Goal: Transaction & Acquisition: Purchase product/service

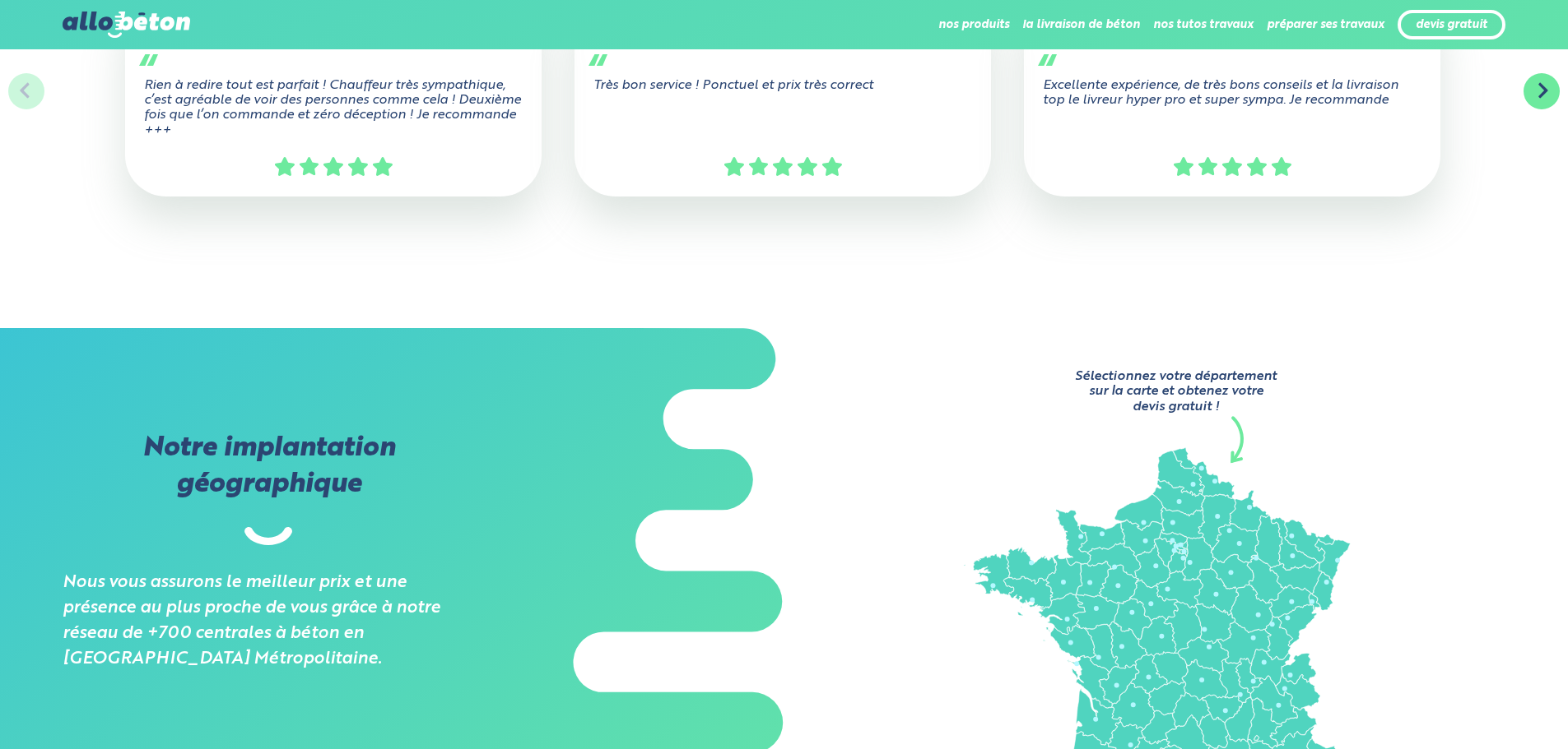
scroll to position [905, 0]
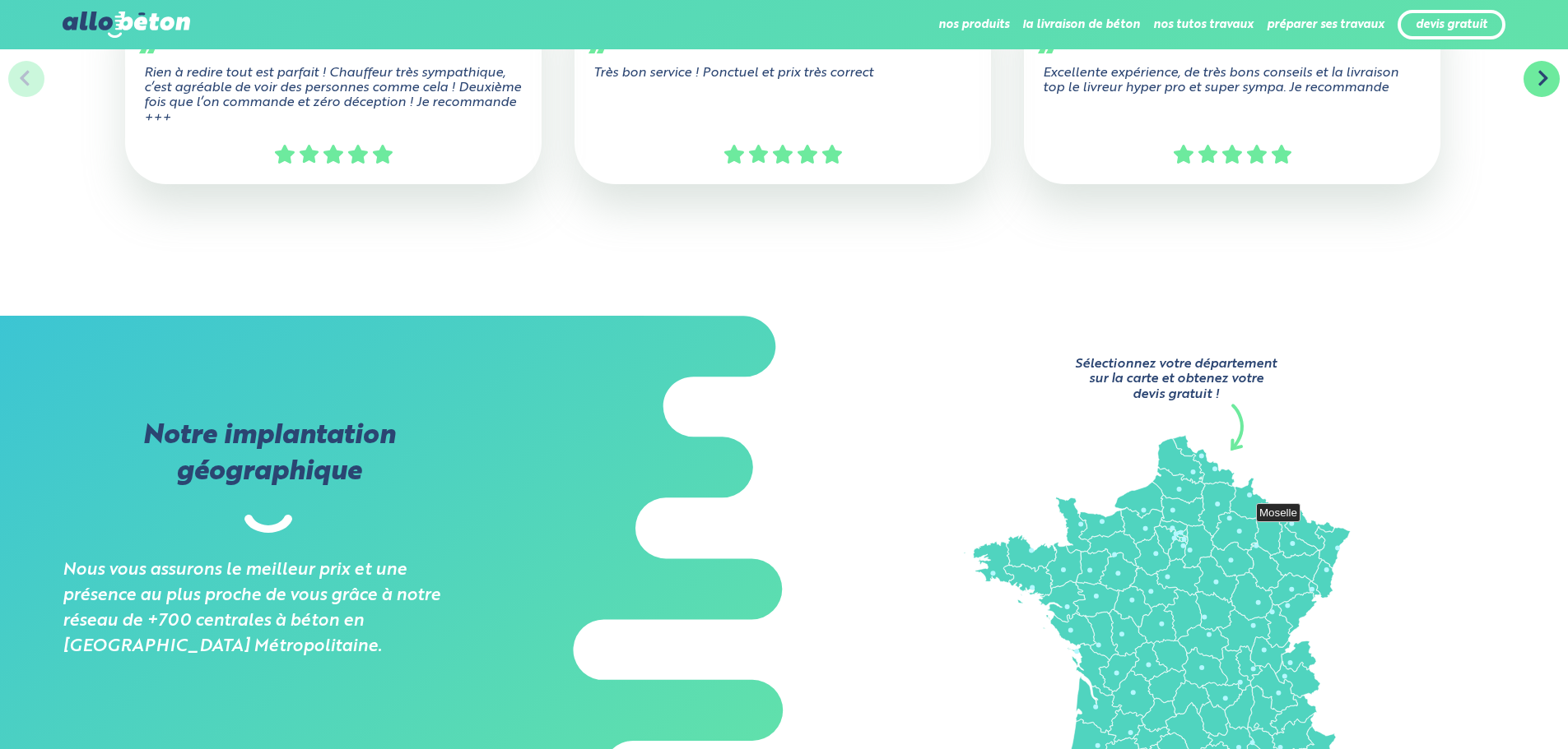
click at [1306, 527] on icon at bounding box center [1308, 529] width 49 height 43
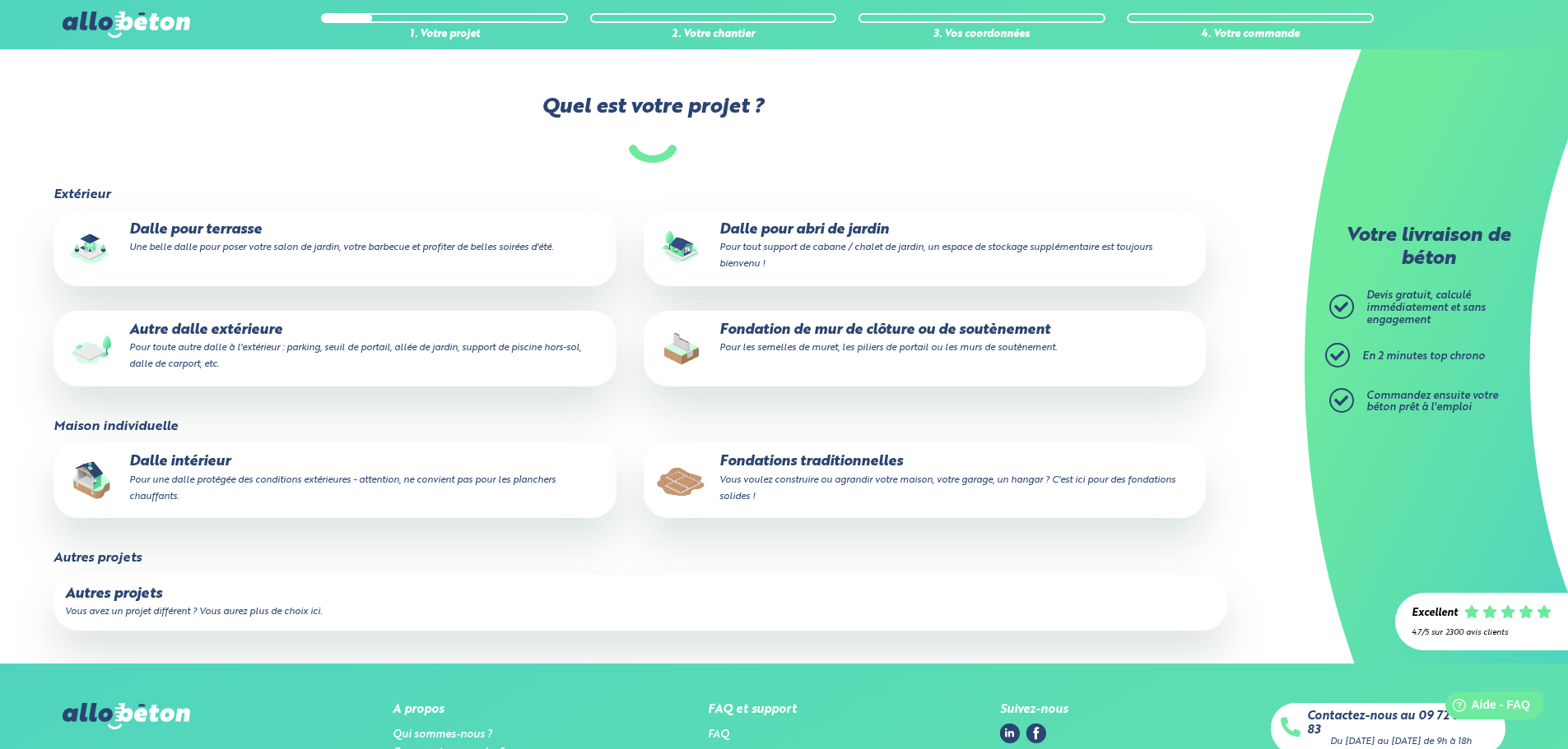
scroll to position [329, 0]
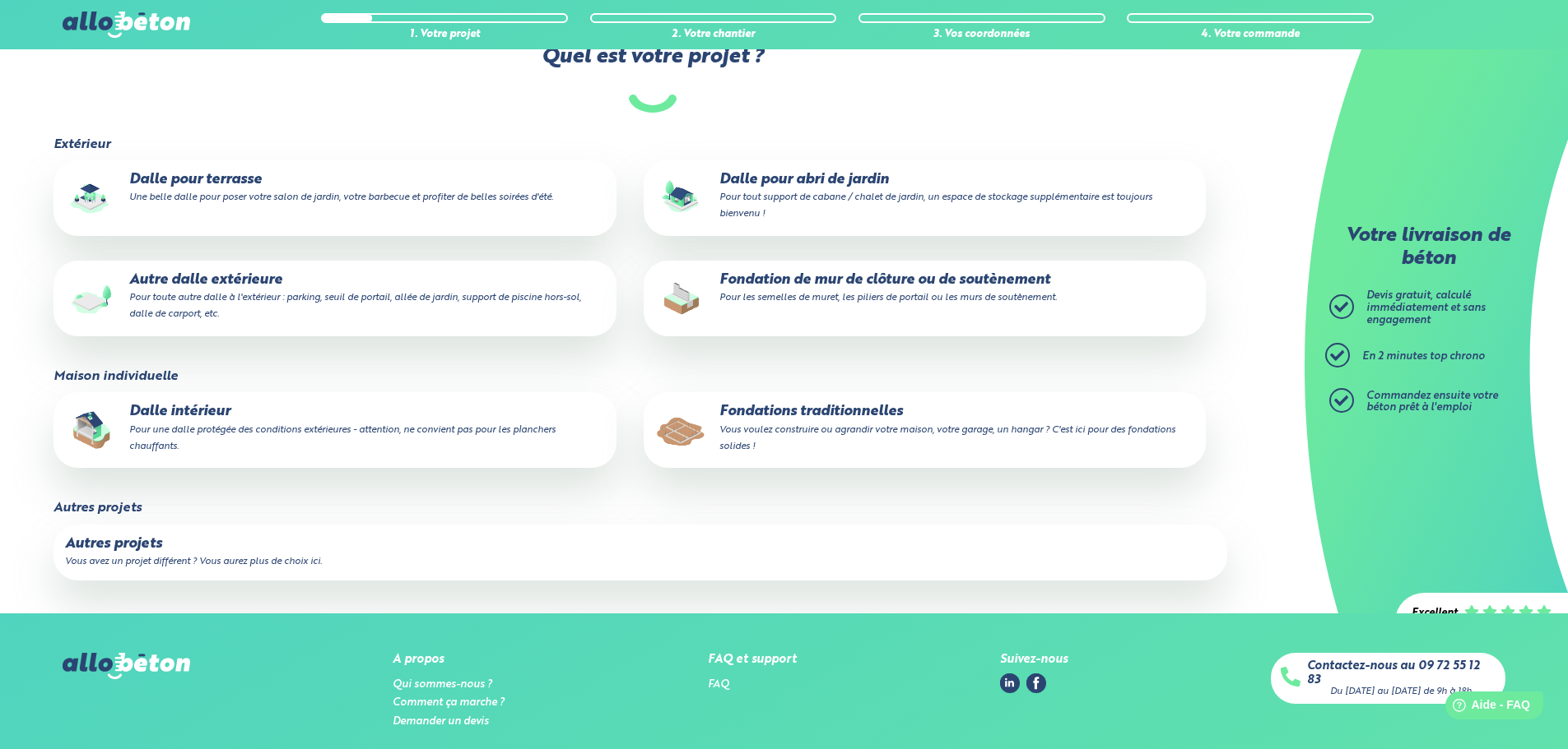
click at [777, 273] on p "Fondation de mur de clôture ou de soutènement Pour les semelles de muret, les p…" at bounding box center [925, 289] width 539 height 33
click at [0, 0] on input "Fondation de mur de clôture ou de soutènement Pour les semelles de muret, les p…" at bounding box center [0, 0] width 0 height 0
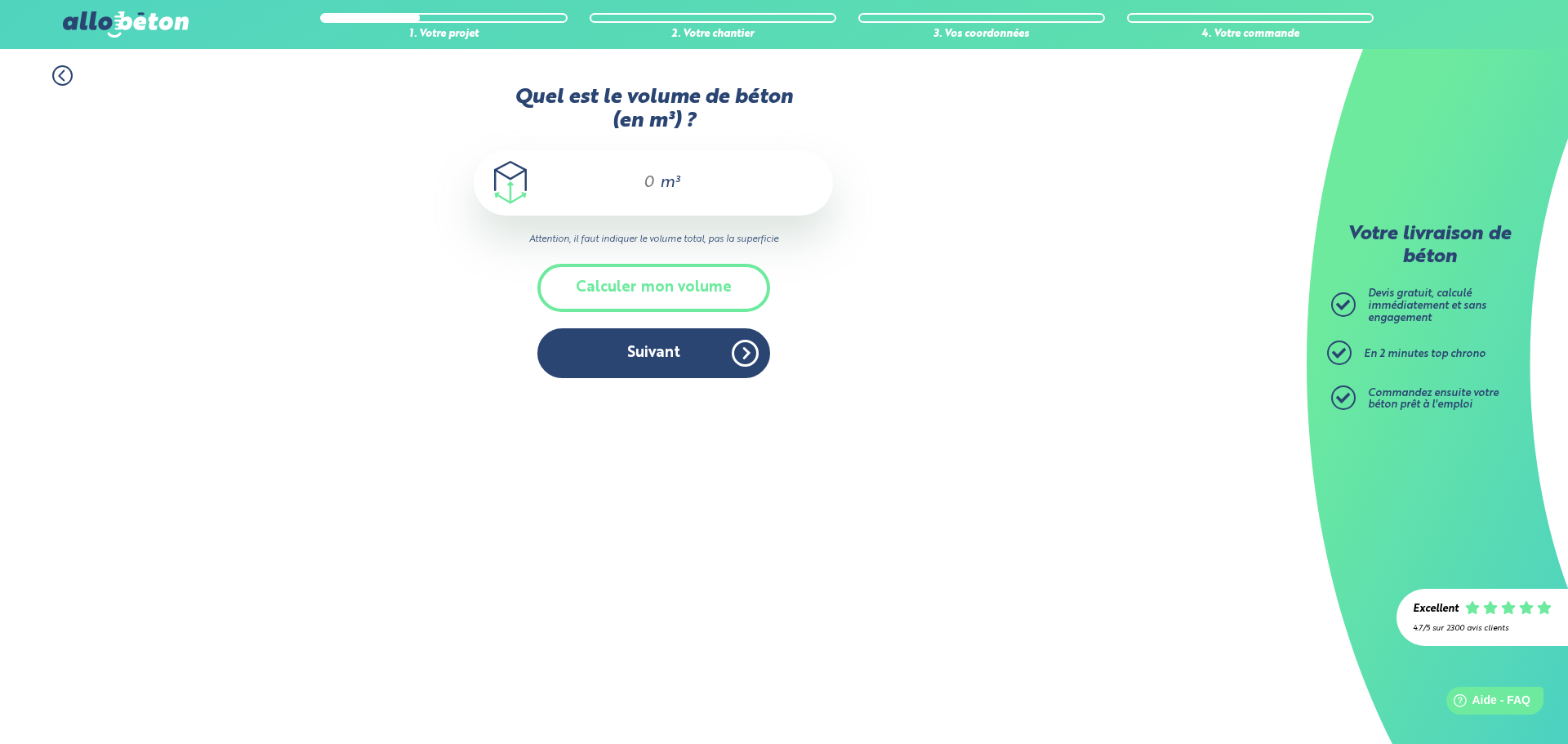
click at [640, 187] on input "Quel est le volume de béton (en m³) ?" at bounding box center [641, 182] width 28 height 19
type input "2,5"
click at [652, 356] on button "Suivant" at bounding box center [654, 353] width 233 height 50
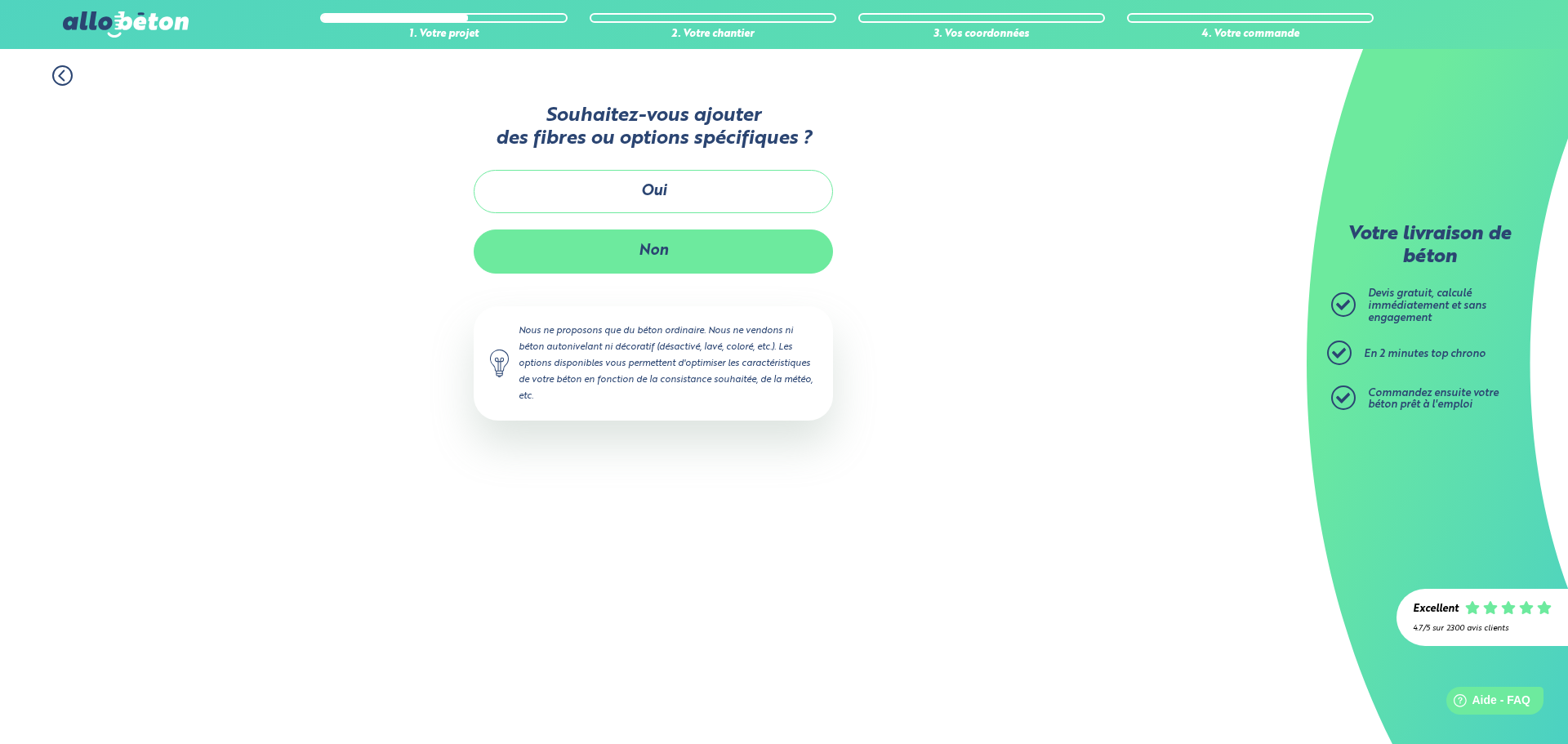
click at [654, 242] on button "Non" at bounding box center [654, 251] width 360 height 44
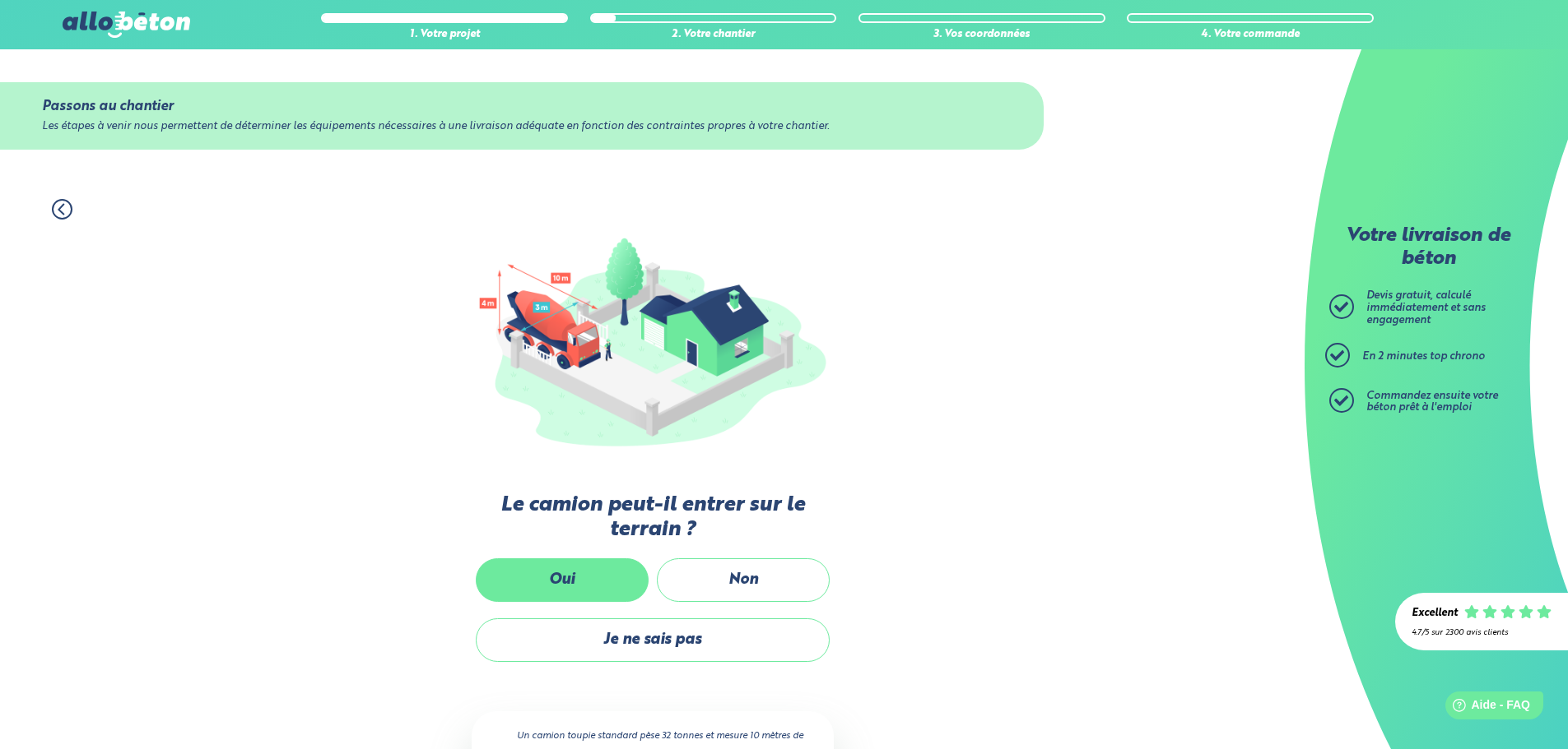
click at [569, 591] on label "Oui" at bounding box center [562, 581] width 173 height 44
click at [0, 0] on input "Oui" at bounding box center [0, 0] width 0 height 0
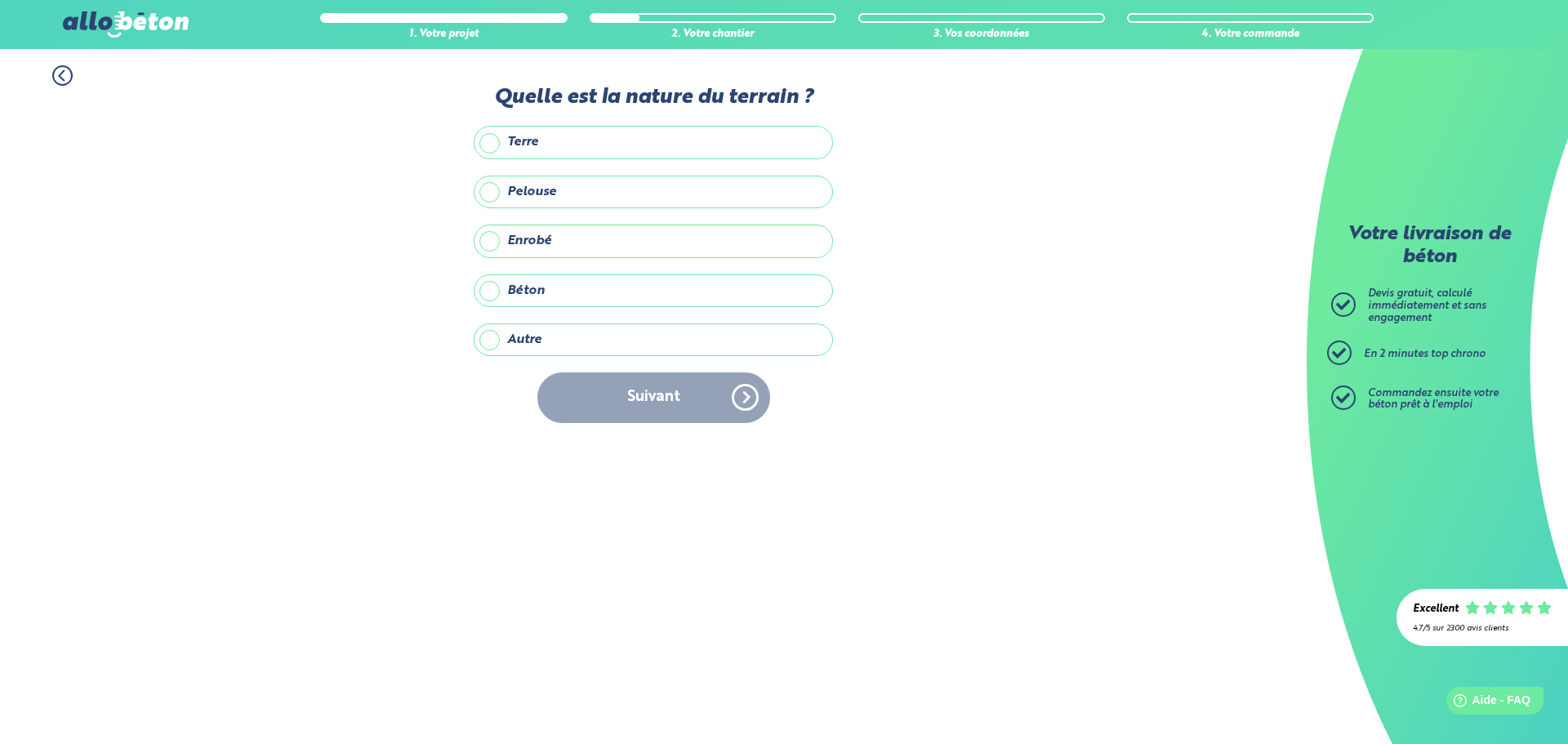
click at [492, 238] on label "Enrobé" at bounding box center [654, 240] width 360 height 33
click at [0, 0] on input "Enrobé" at bounding box center [0, 0] width 0 height 0
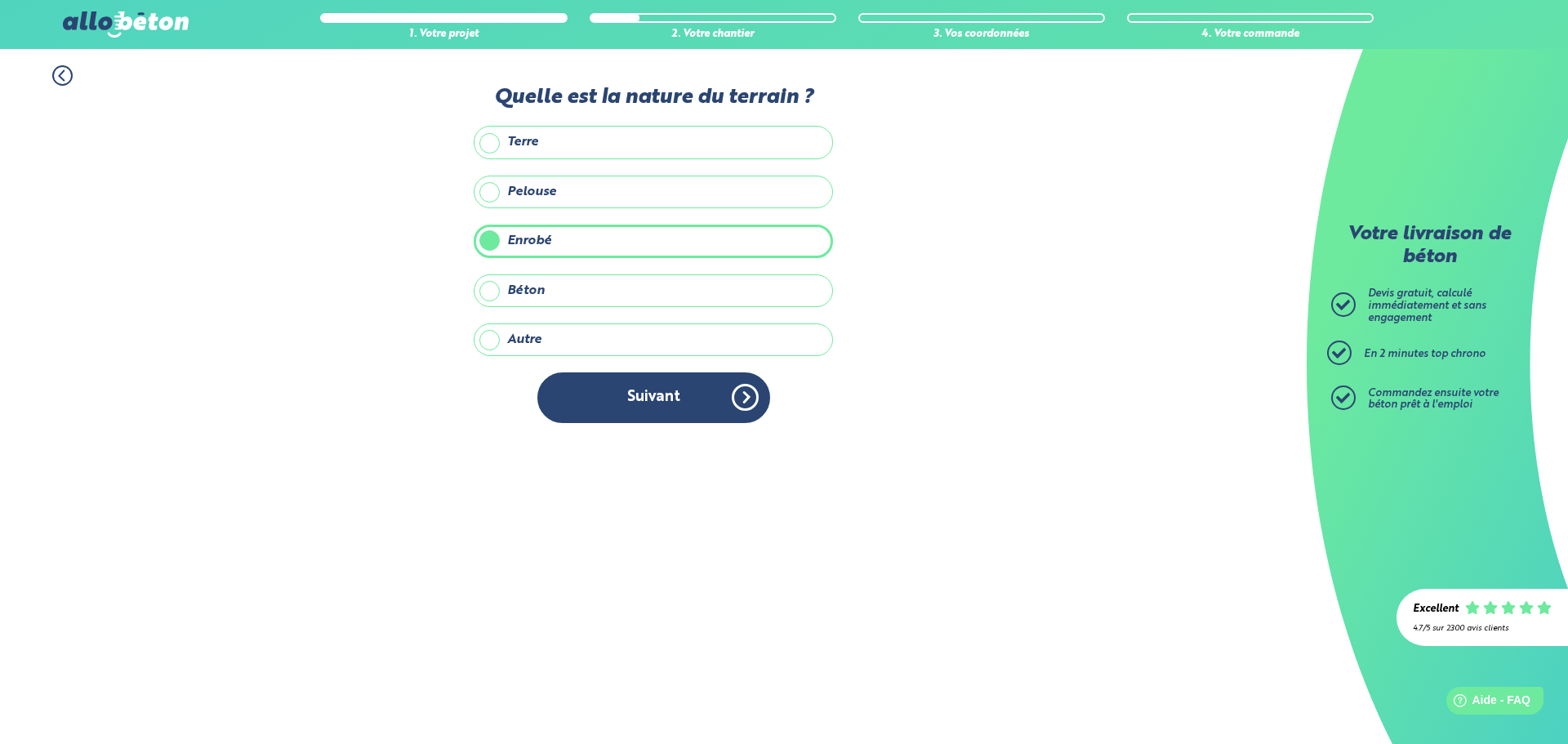
click at [664, 400] on button "Suivant" at bounding box center [654, 397] width 233 height 50
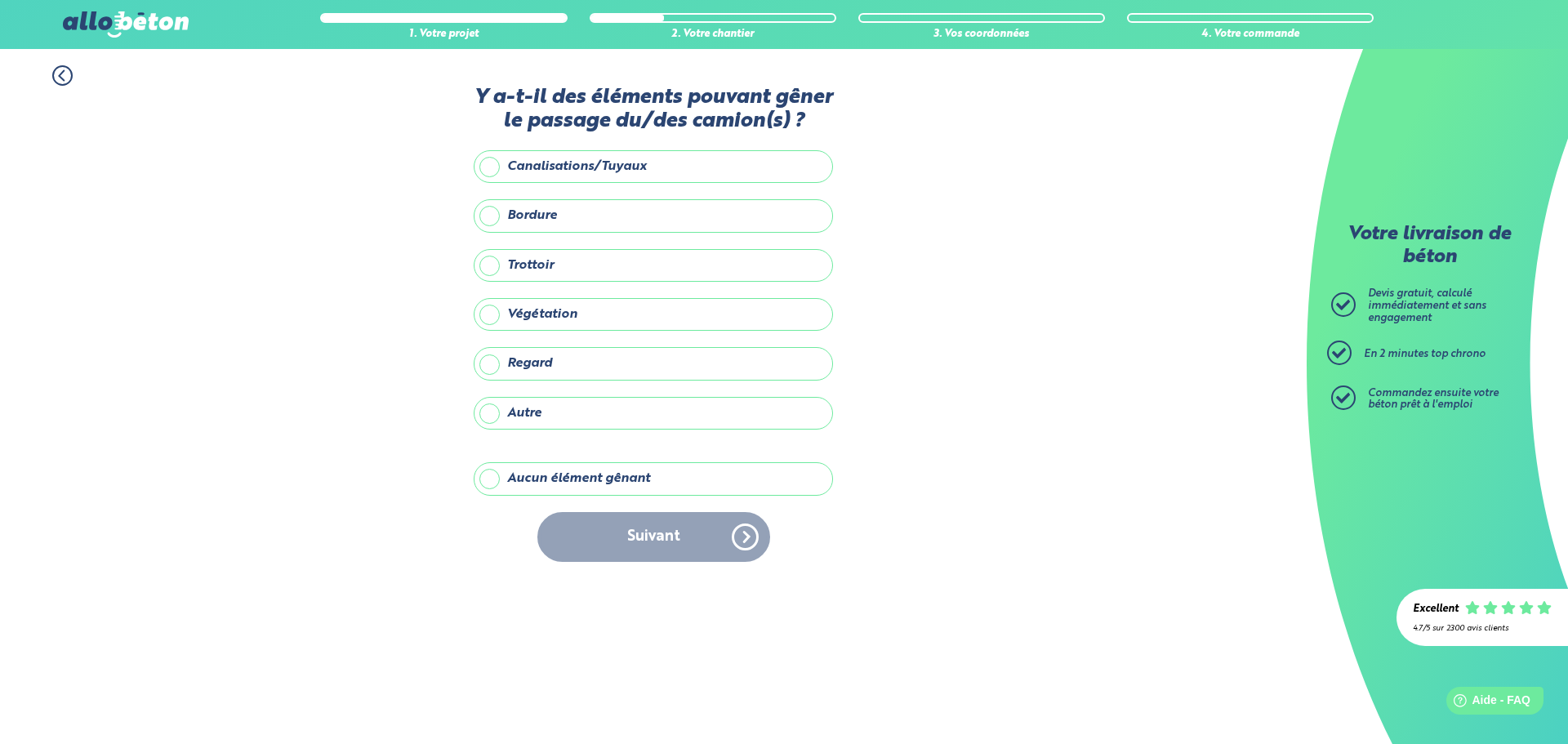
click at [491, 479] on label "Aucun élément gênant" at bounding box center [654, 478] width 360 height 33
click at [0, 0] on input "Aucun élément gênant" at bounding box center [0, 0] width 0 height 0
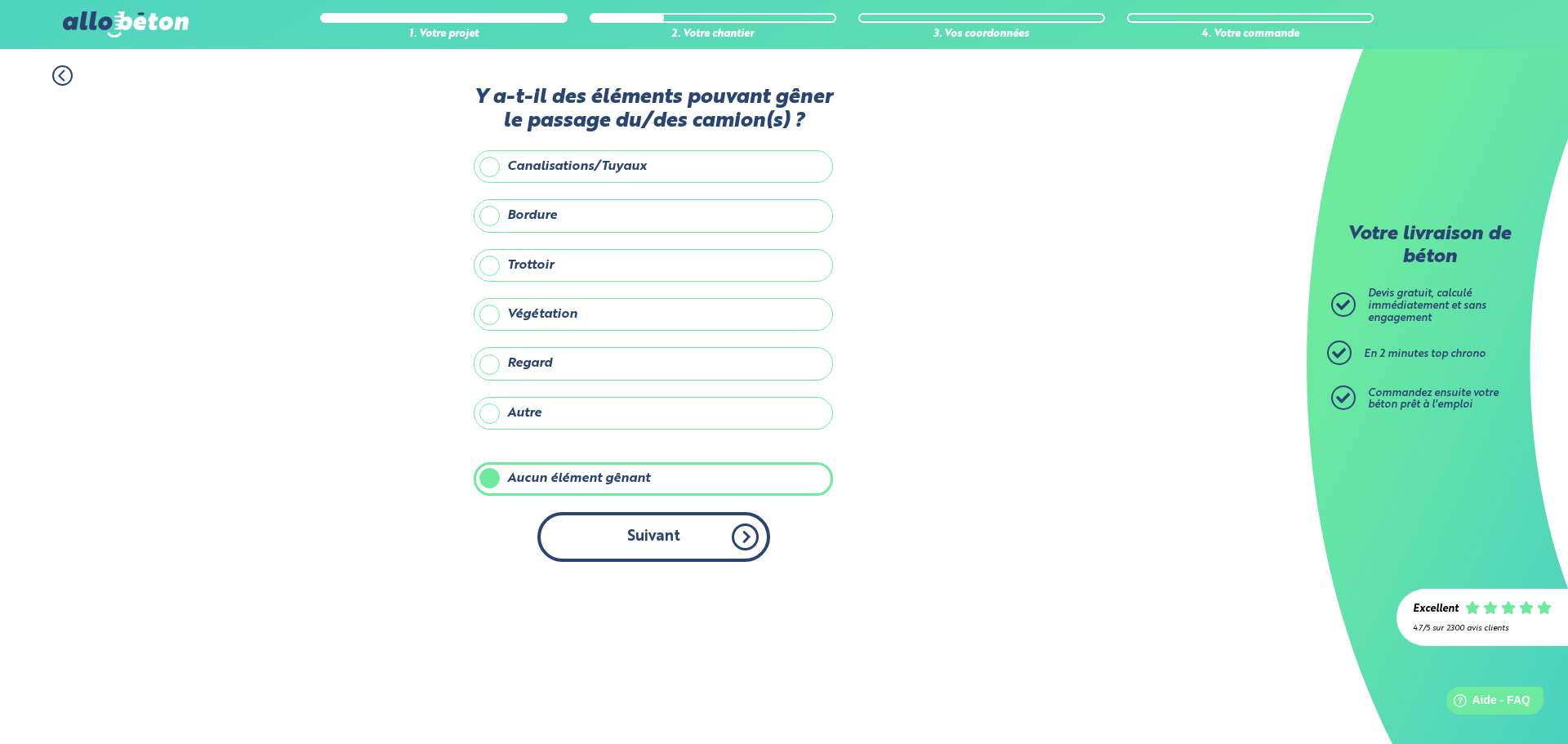
click at [665, 543] on button "Suivant" at bounding box center [654, 536] width 233 height 50
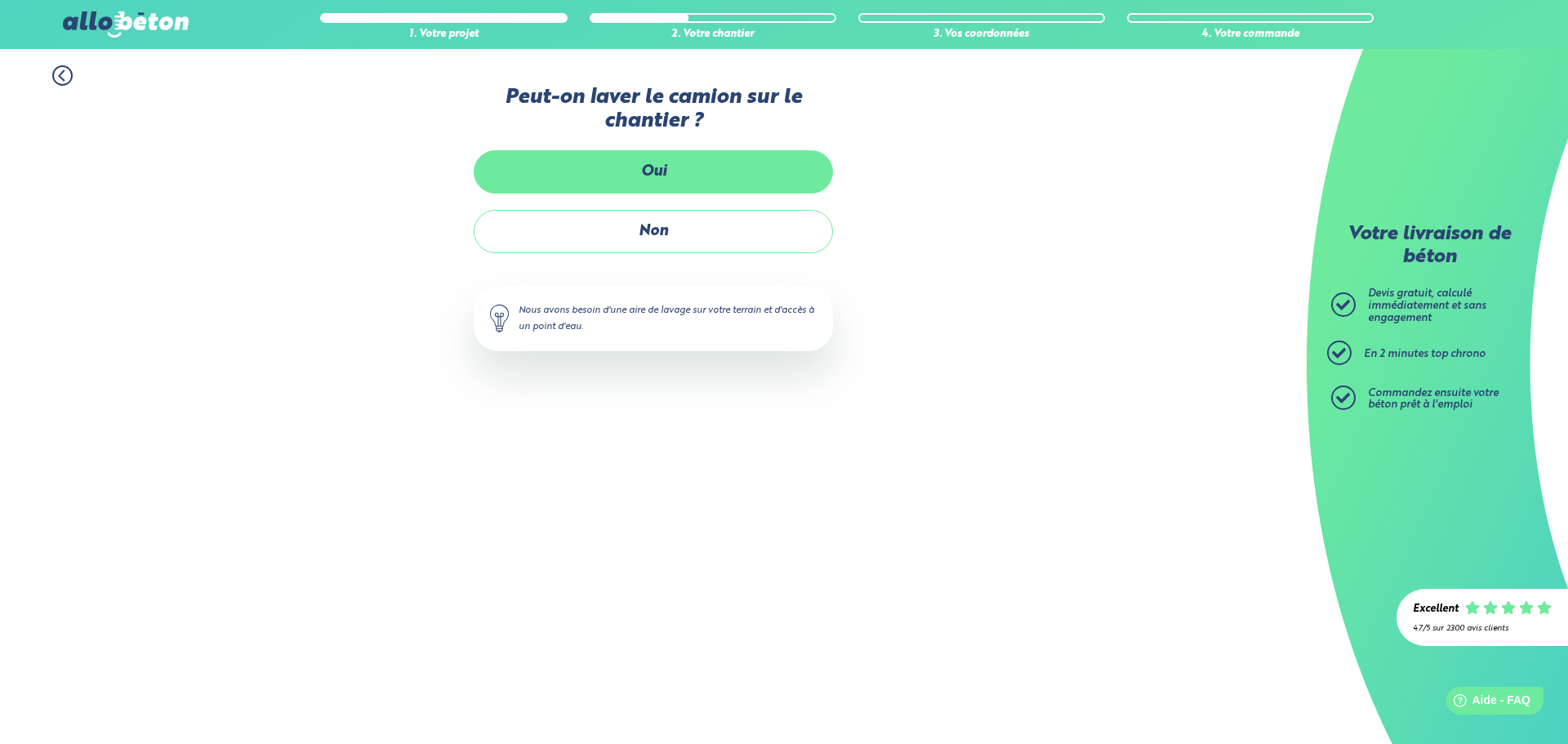
click at [570, 168] on label "Oui" at bounding box center [654, 172] width 360 height 44
click at [0, 0] on input "Oui" at bounding box center [0, 0] width 0 height 0
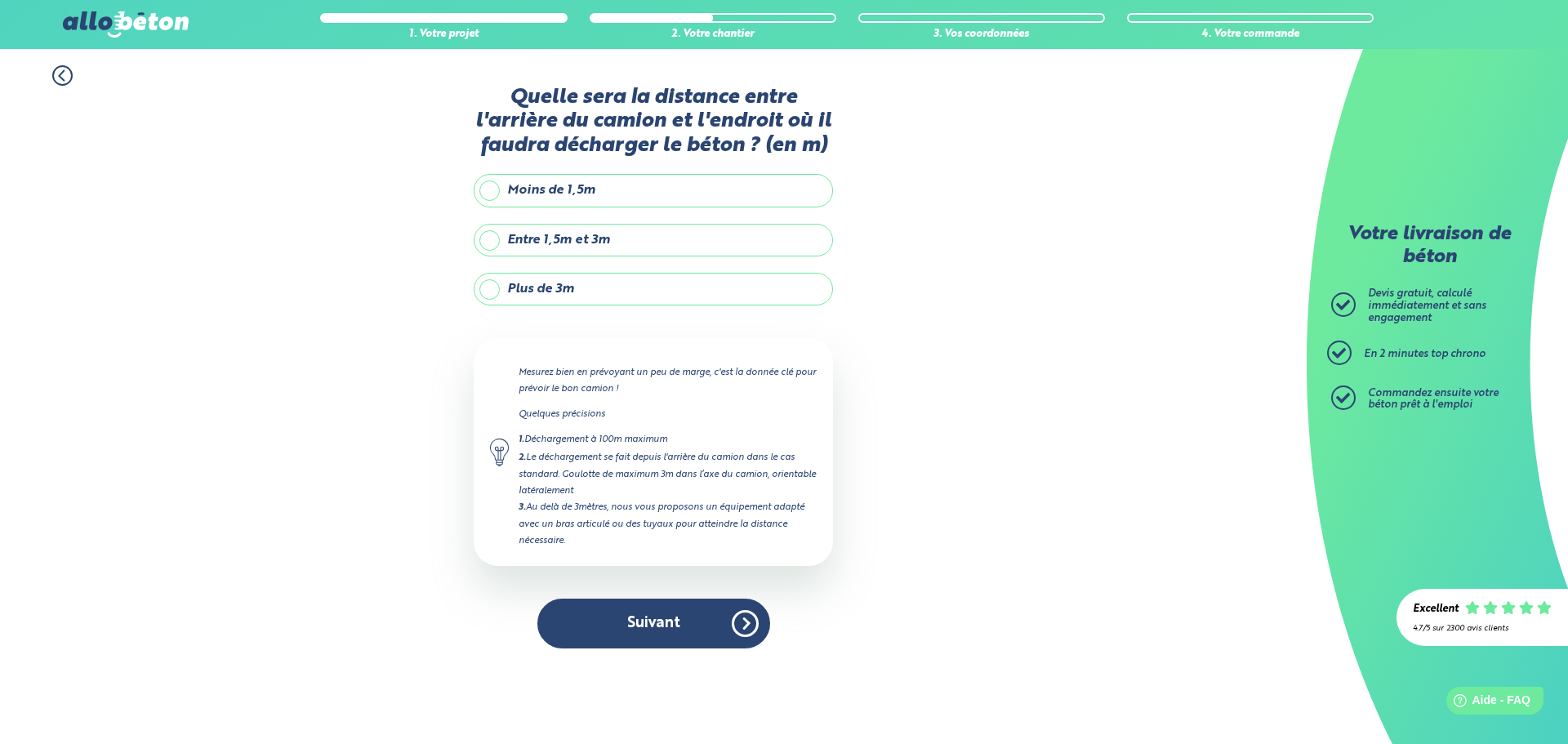
click at [492, 190] on label "Moins de 1,5m" at bounding box center [654, 190] width 360 height 33
click at [0, 0] on input "Moins de 1,5m" at bounding box center [0, 0] width 0 height 0
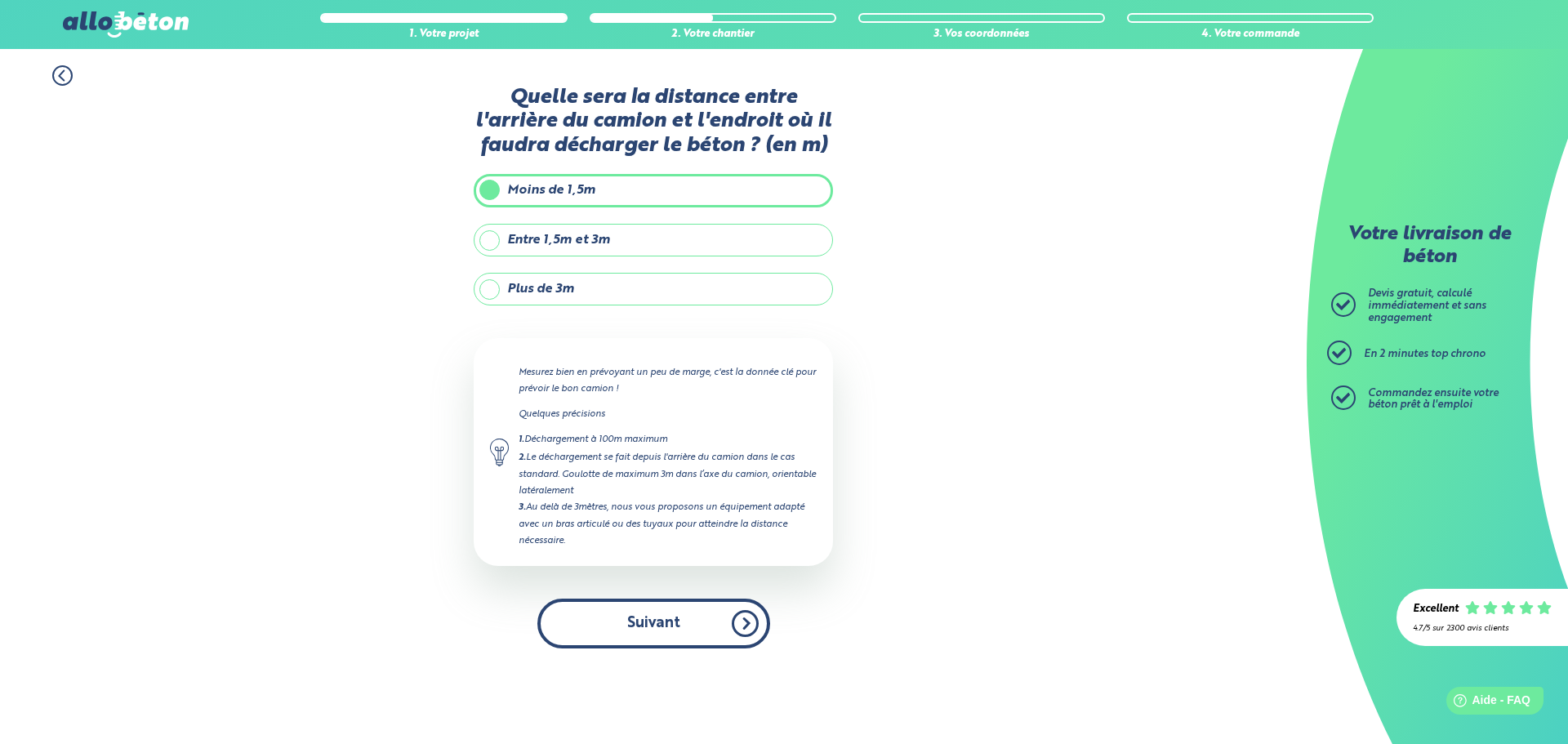
click at [660, 623] on button "Suivant" at bounding box center [654, 623] width 233 height 50
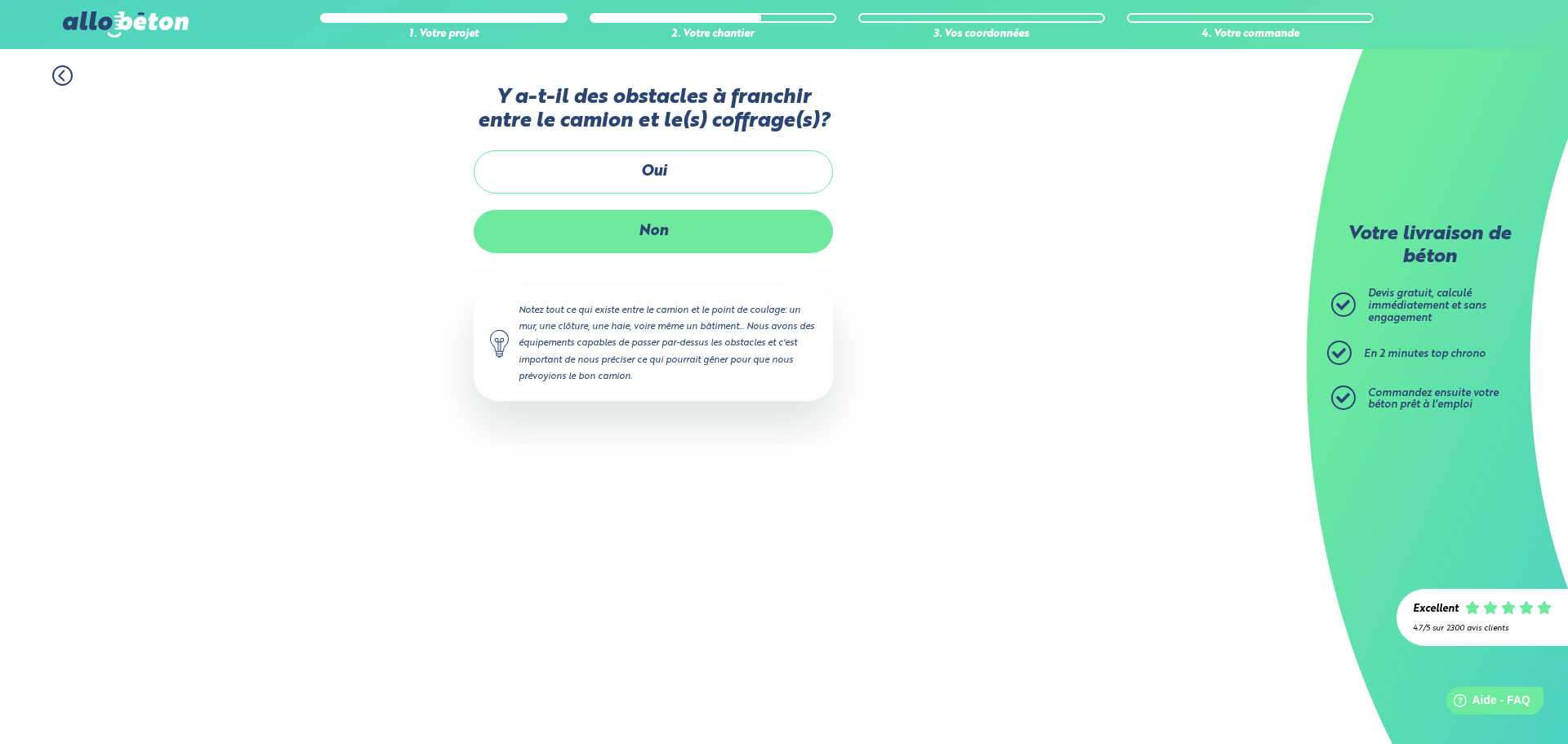
click at [590, 232] on label "Non" at bounding box center [654, 232] width 360 height 44
click at [0, 0] on input "Non" at bounding box center [0, 0] width 0 height 0
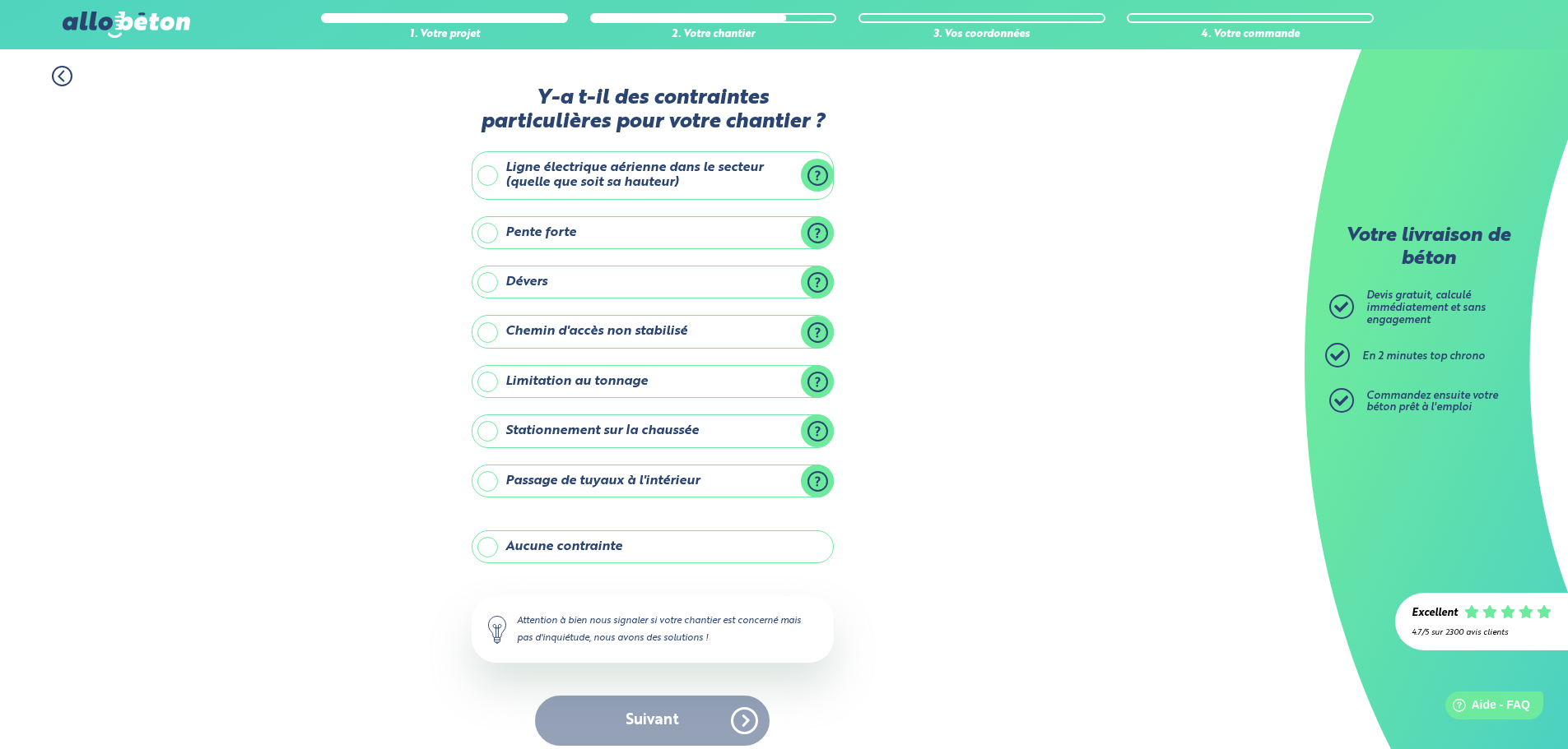
drag, startPoint x: 494, startPoint y: 544, endPoint x: 524, endPoint y: 587, distance: 52.4
click at [496, 552] on label "Aucune contrainte" at bounding box center [653, 547] width 362 height 33
click at [0, 0] on input "Aucune contrainte" at bounding box center [0, 0] width 0 height 0
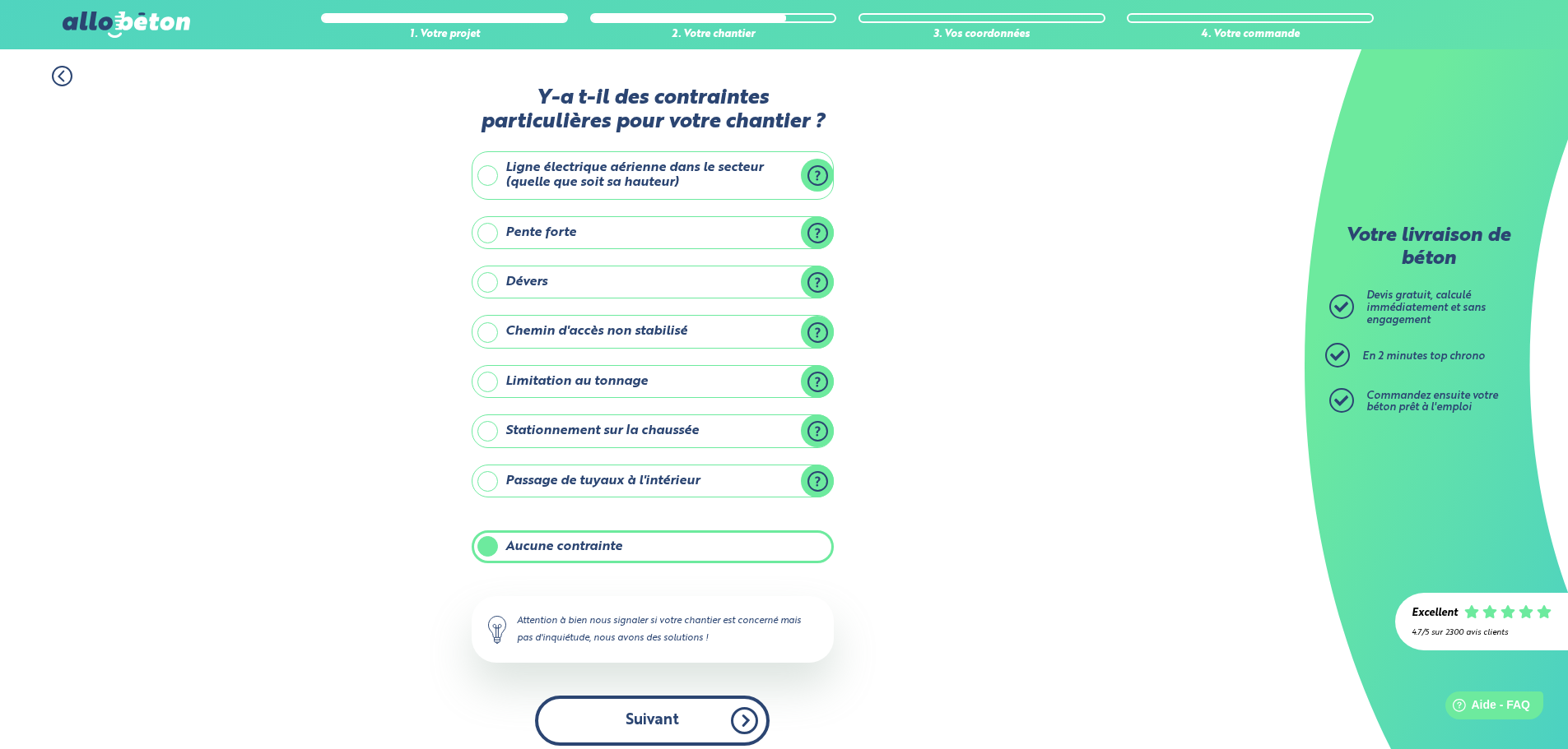
click at [622, 716] on button "Suivant" at bounding box center [652, 720] width 235 height 50
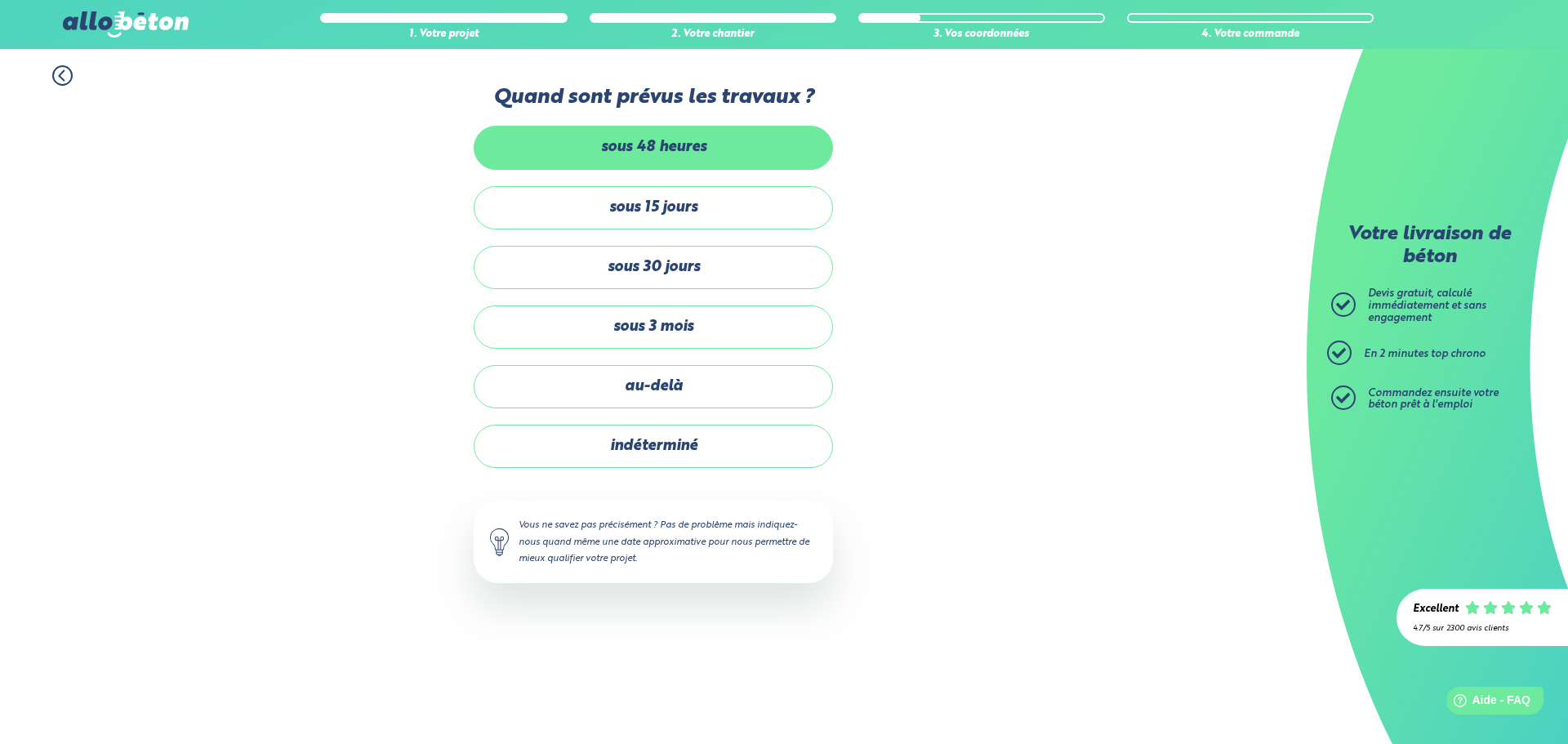
click at [571, 144] on label "sous 48 heures" at bounding box center [654, 148] width 360 height 44
click at [0, 0] on input "sous 48 heures" at bounding box center [0, 0] width 0 height 0
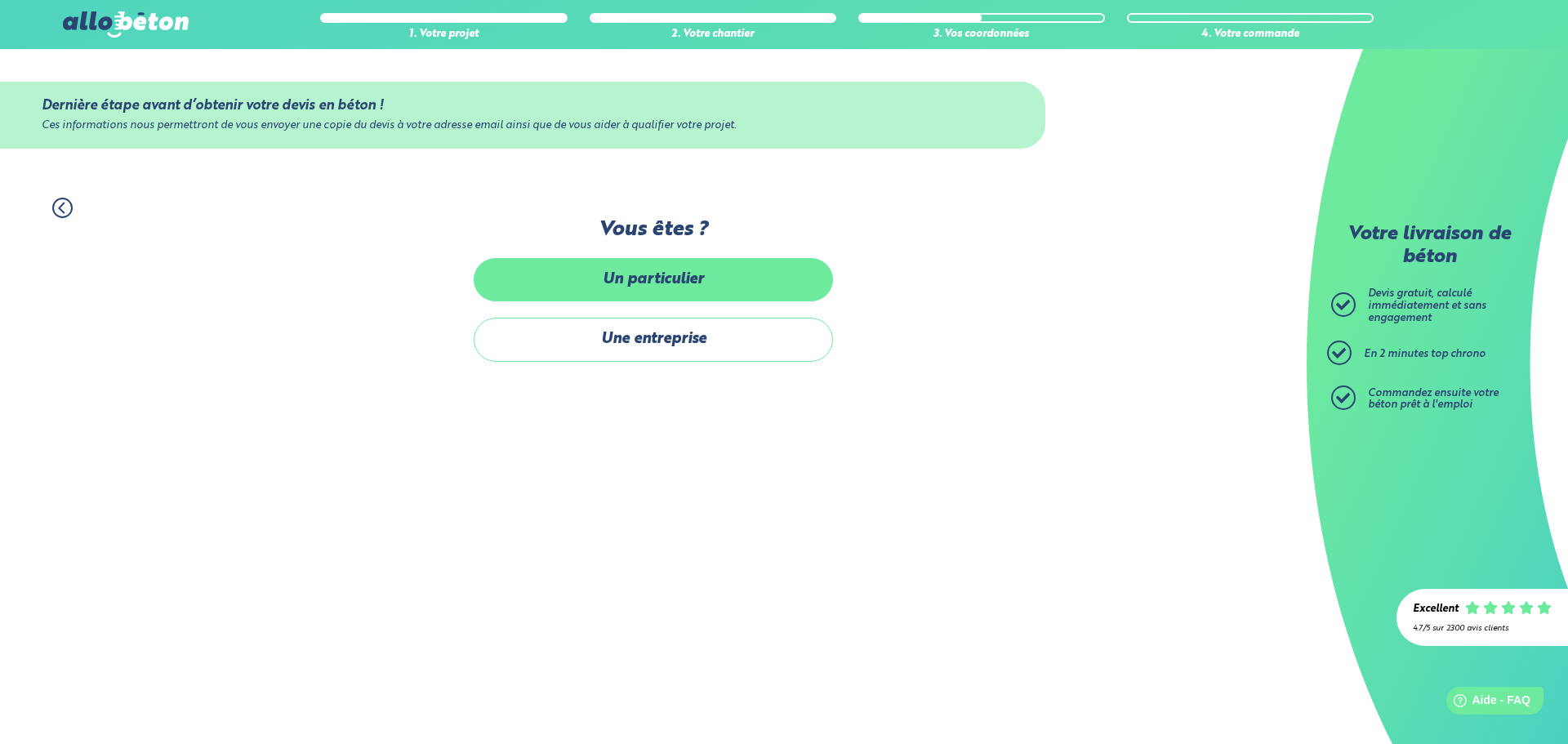
click at [571, 272] on label "Un particulier" at bounding box center [654, 280] width 360 height 44
click at [0, 0] on input "Un particulier" at bounding box center [0, 0] width 0 height 0
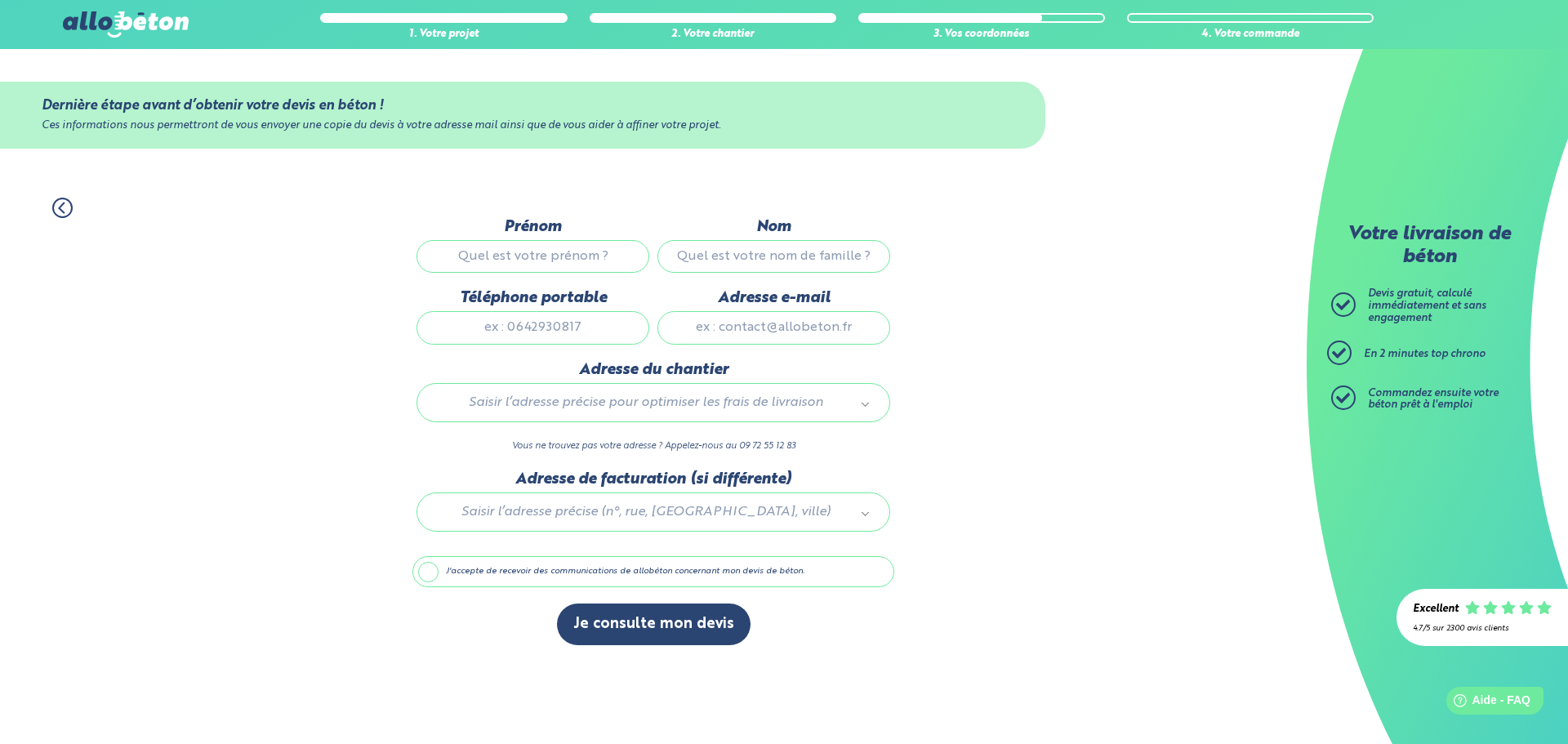
click at [512, 241] on input "Prénom" at bounding box center [533, 256] width 233 height 33
type input "Louis"
type input "STEFANI"
type input "0666965997"
type input "coker07@orange.fr"
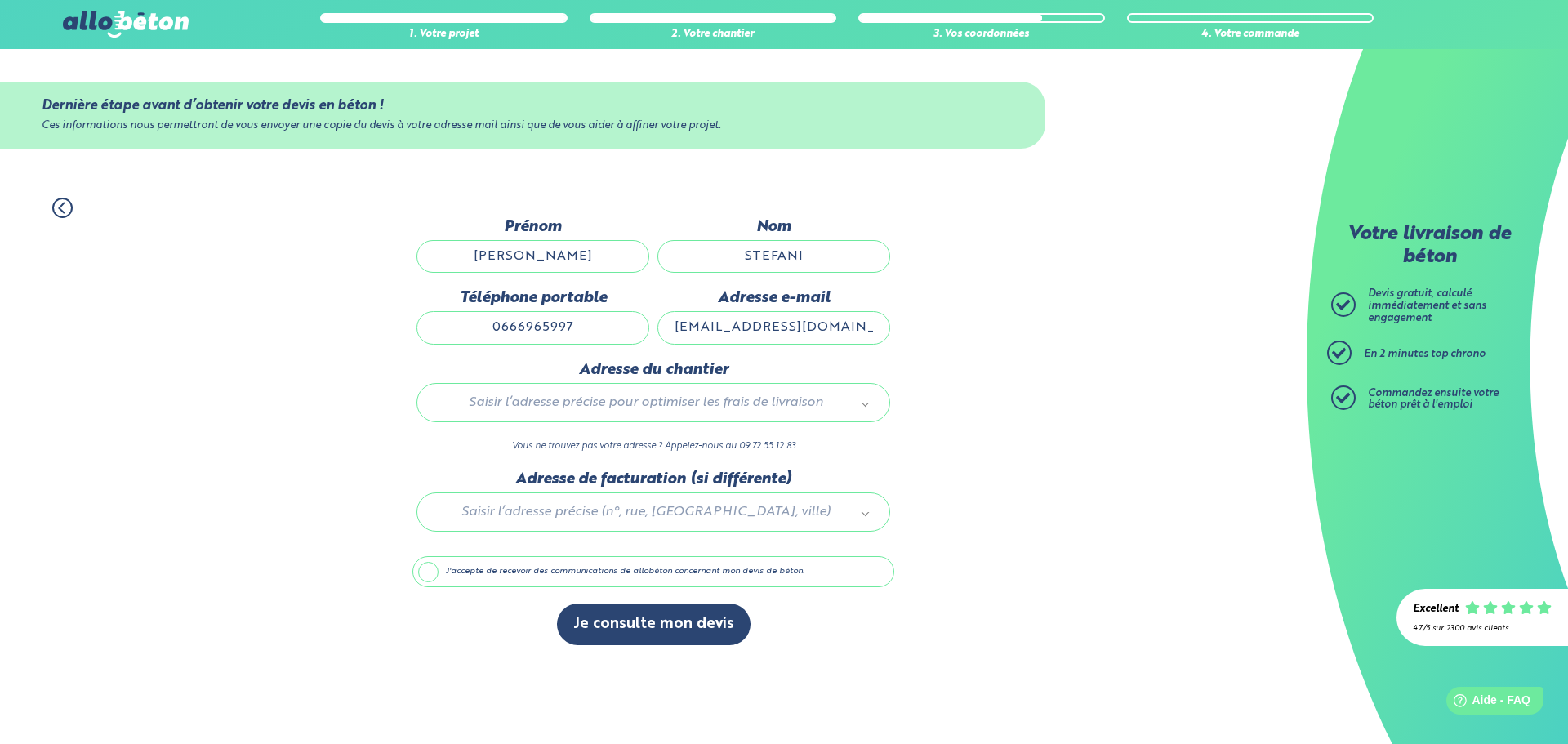
type input "17,Impasse Des Marguerites"
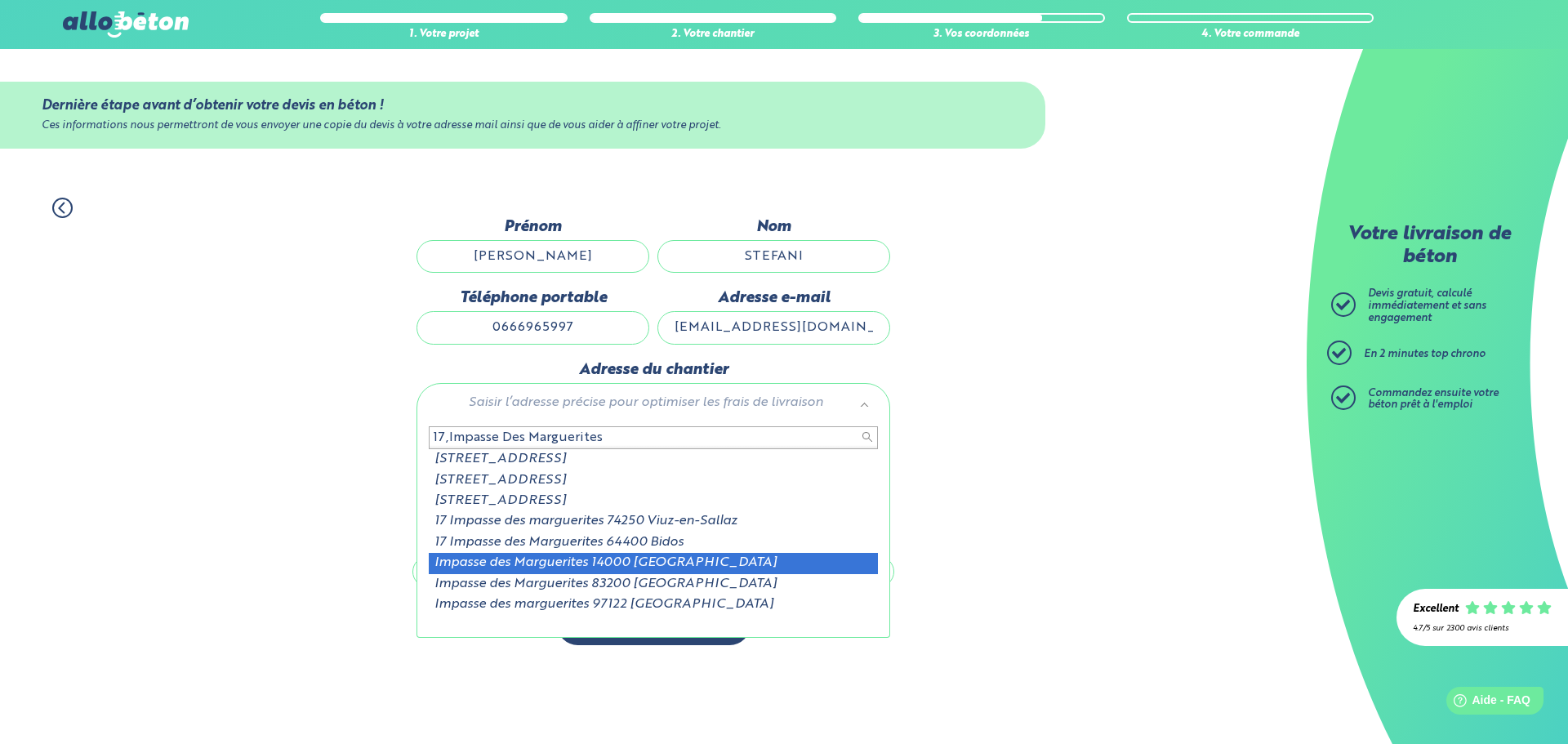
scroll to position [3, 0]
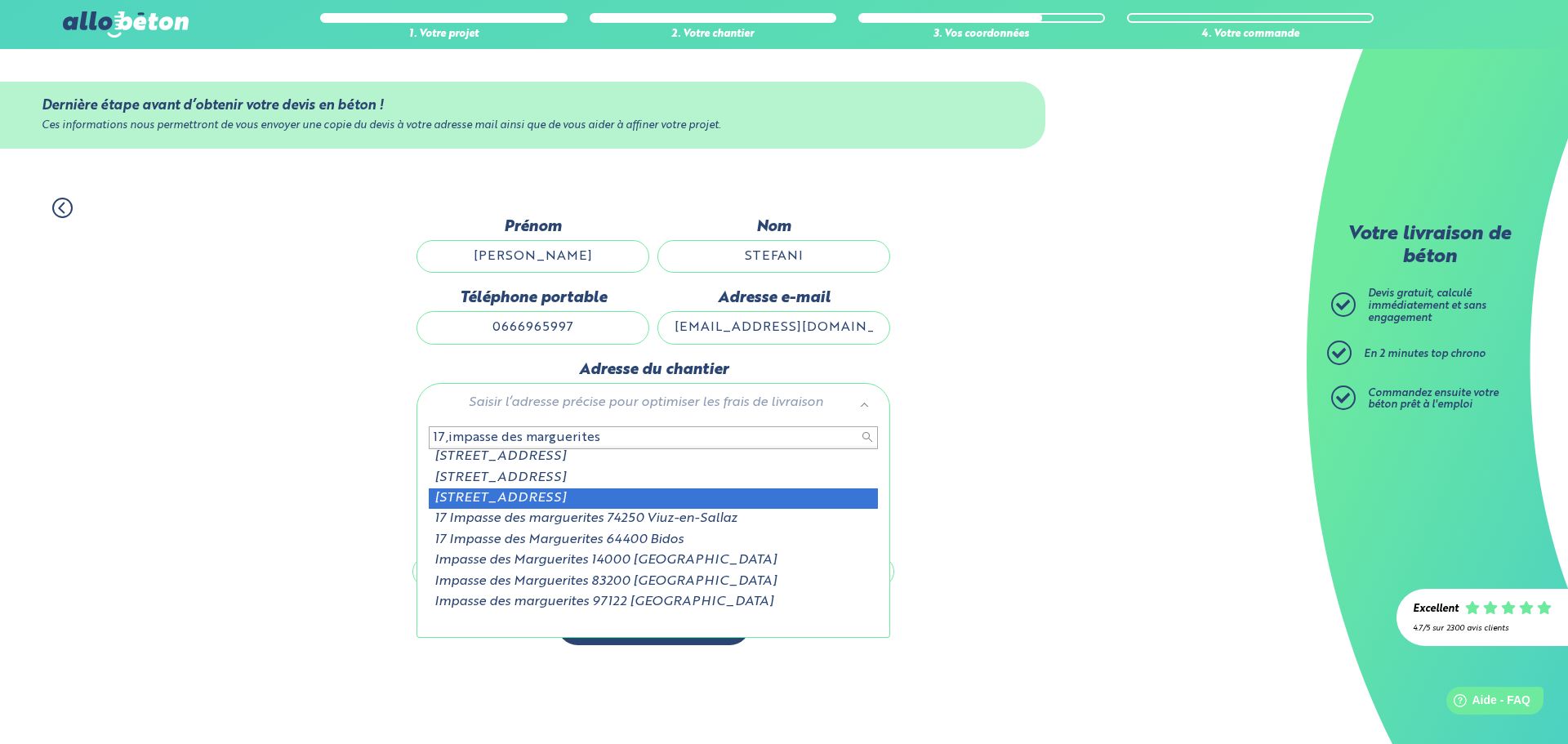
type input "17,impasse des marguerites"
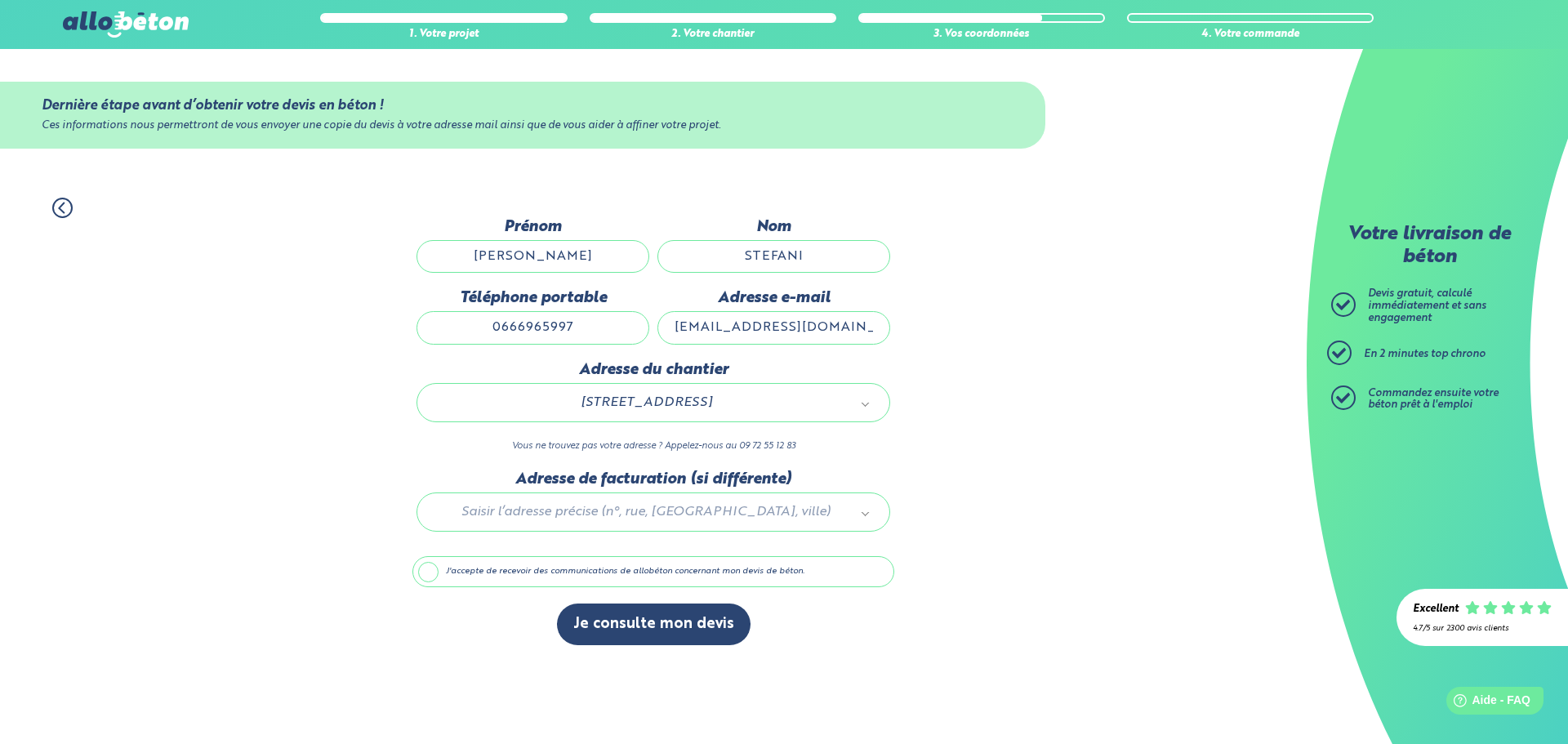
click at [425, 573] on label "J'accepte de recevoir des communications de allobéton concernant mon devis de b…" at bounding box center [653, 572] width 481 height 31
click at [0, 0] on input "J'accepte de recevoir des communications de allobéton concernant mon devis de b…" at bounding box center [0, 0] width 0 height 0
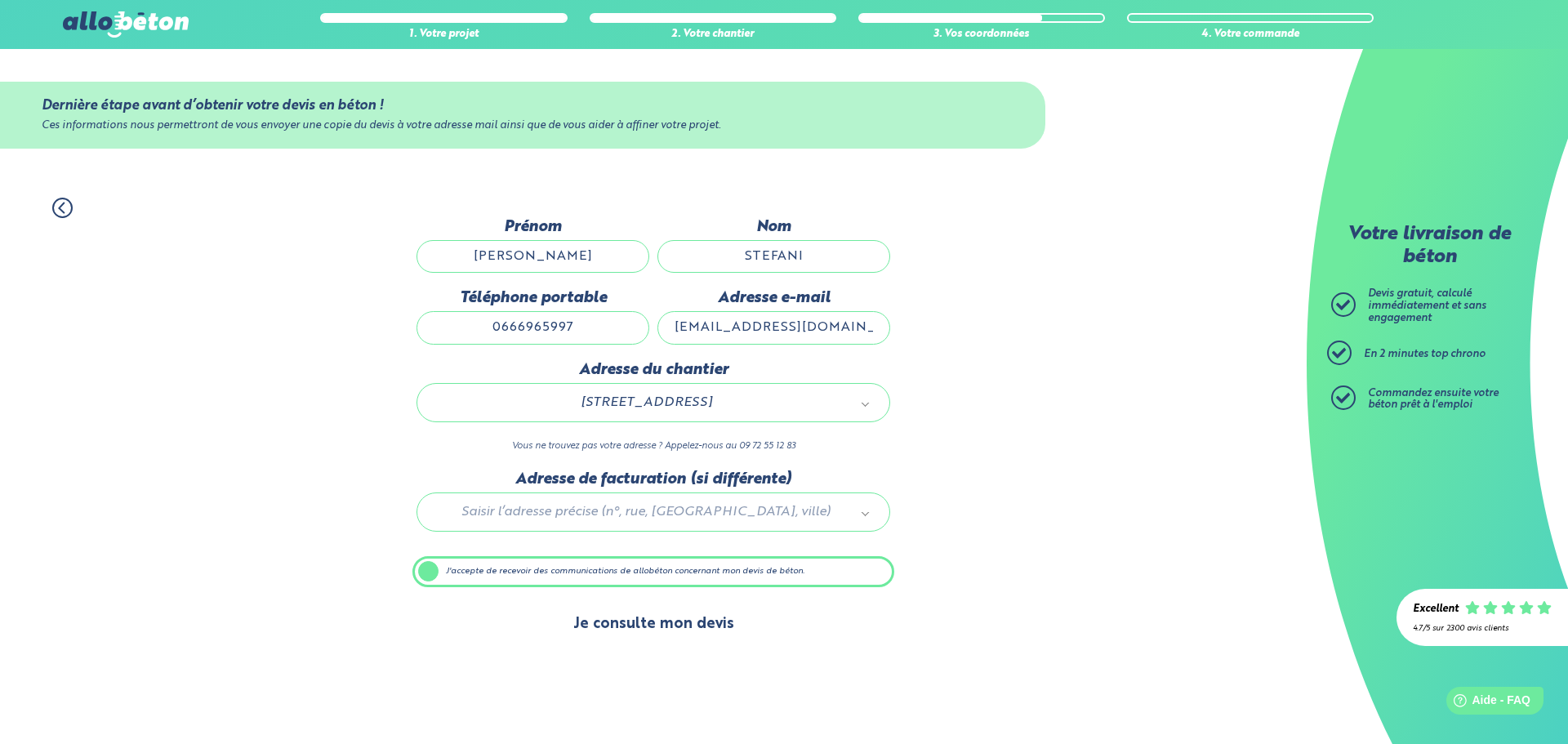
click at [651, 625] on button "Je consulte mon devis" at bounding box center [654, 625] width 193 height 42
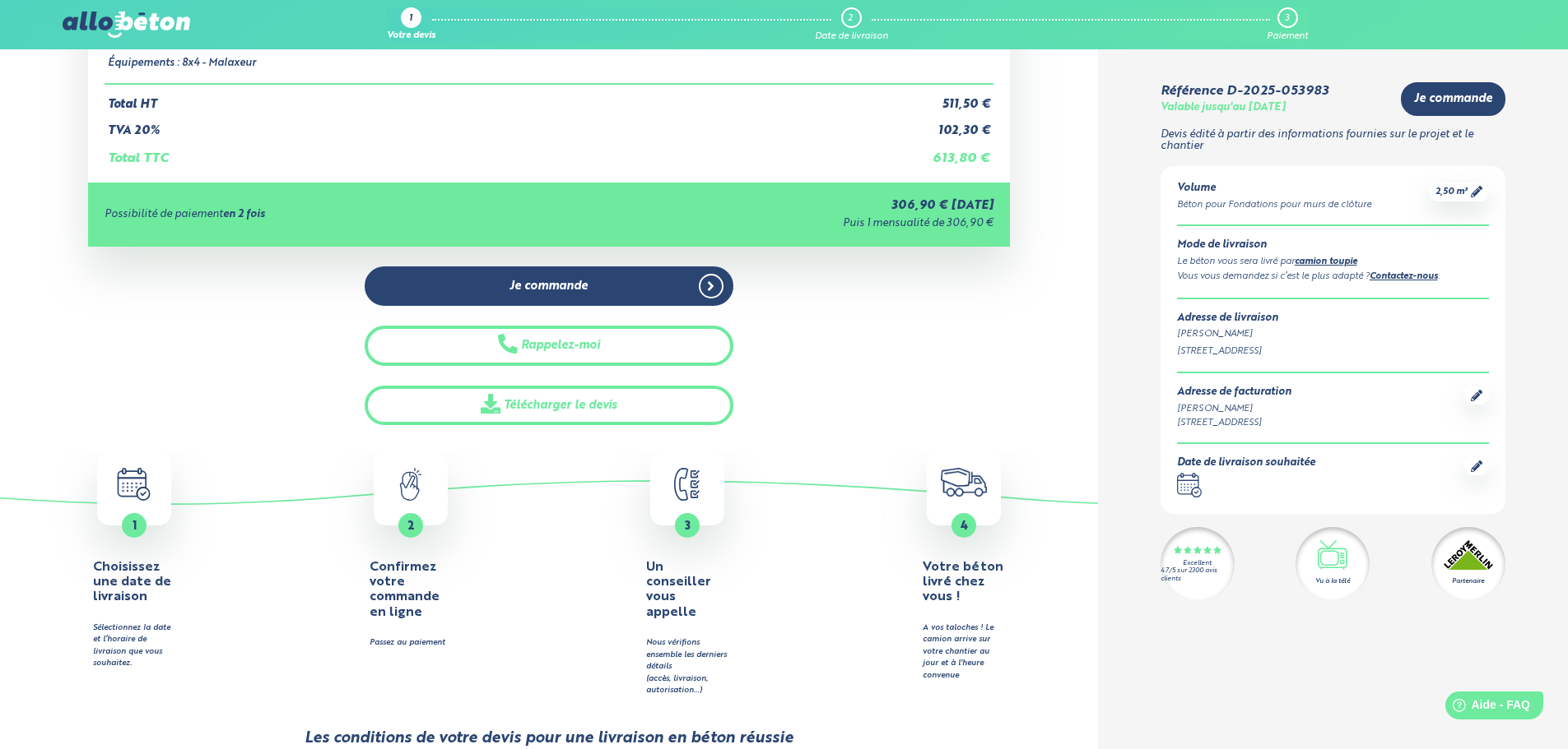
scroll to position [329, 0]
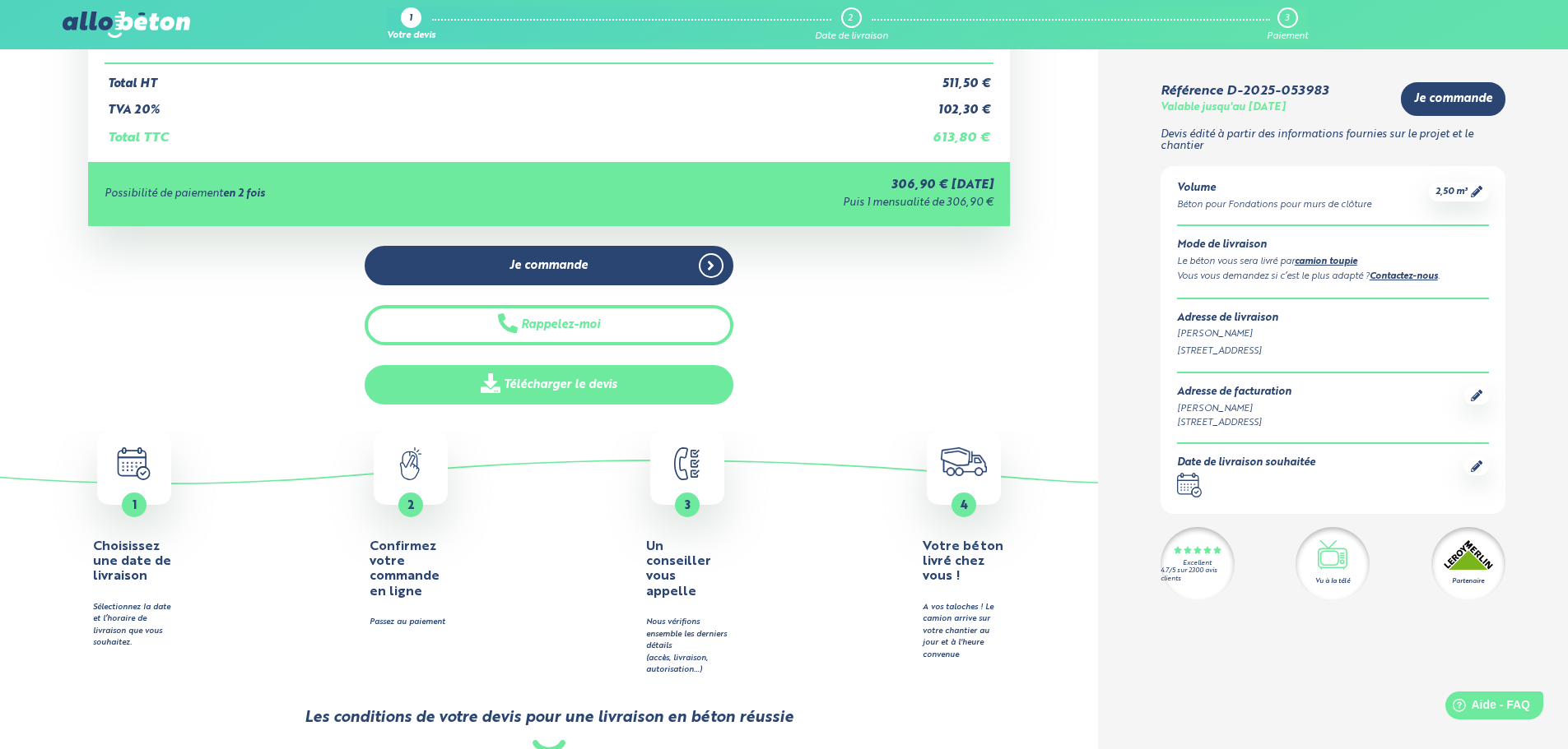
click at [505, 381] on link "Télécharger le devis" at bounding box center [549, 386] width 368 height 41
